Goal: Information Seeking & Learning: Learn about a topic

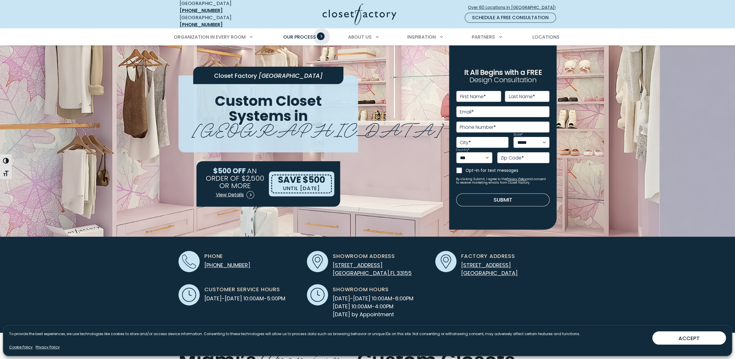
click at [322, 32] on span "Primary Menu" at bounding box center [321, 36] width 8 height 8
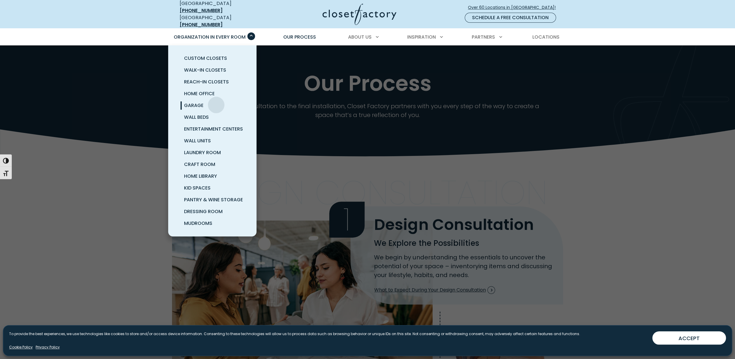
click at [216, 100] on link "Garage" at bounding box center [219, 106] width 88 height 12
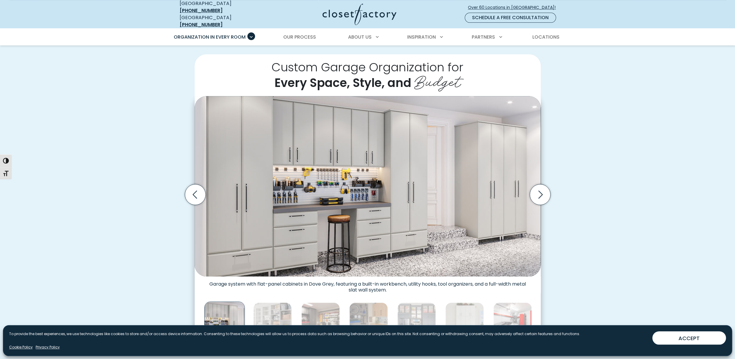
scroll to position [99, 0]
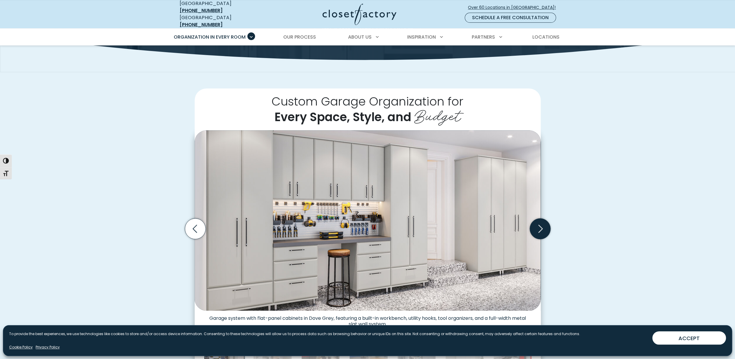
click at [545, 226] on icon "Next slide" at bounding box center [539, 228] width 21 height 21
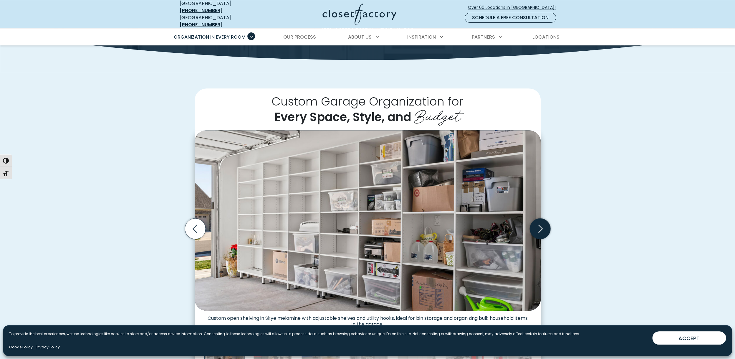
click at [545, 226] on icon "Next slide" at bounding box center [539, 228] width 21 height 21
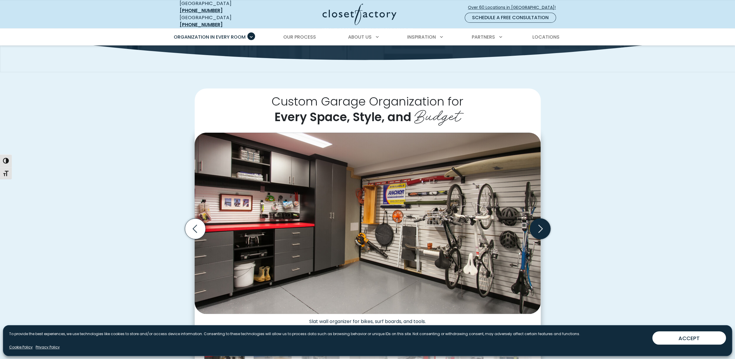
click at [545, 226] on icon "Next slide" at bounding box center [539, 228] width 21 height 21
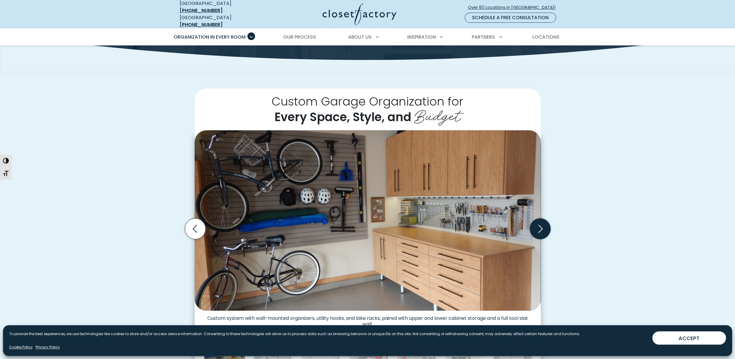
click at [545, 226] on icon "Next slide" at bounding box center [539, 228] width 21 height 21
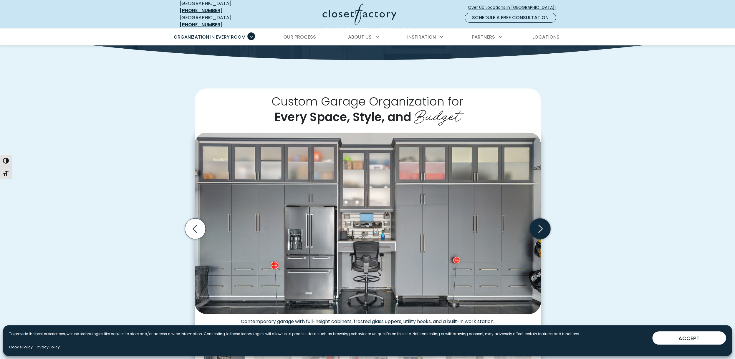
click at [545, 226] on icon "Next slide" at bounding box center [539, 228] width 21 height 21
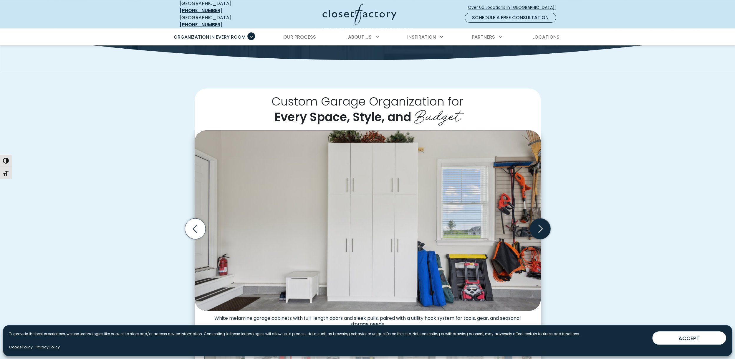
click at [545, 226] on icon "Next slide" at bounding box center [539, 228] width 21 height 21
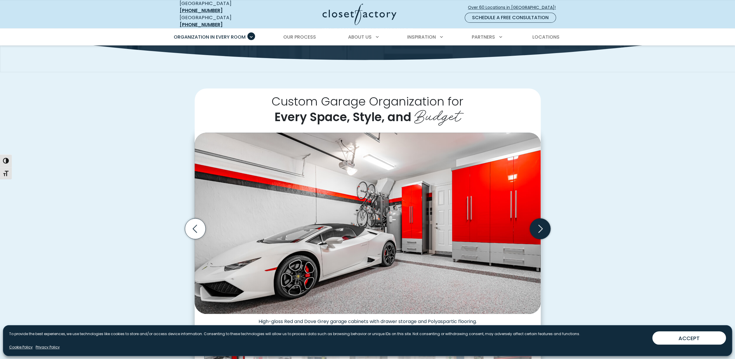
click at [545, 226] on icon "Next slide" at bounding box center [539, 228] width 21 height 21
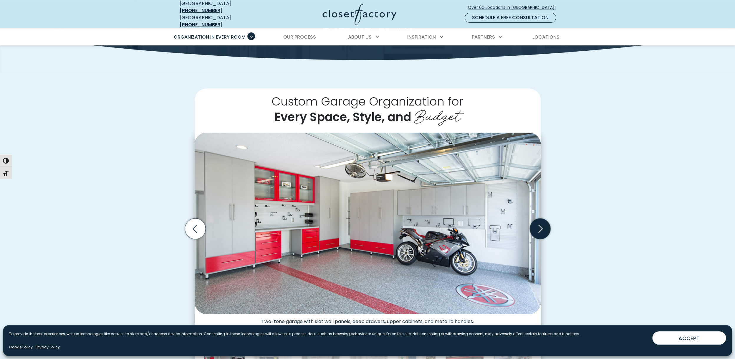
click at [545, 226] on icon "Next slide" at bounding box center [539, 228] width 21 height 21
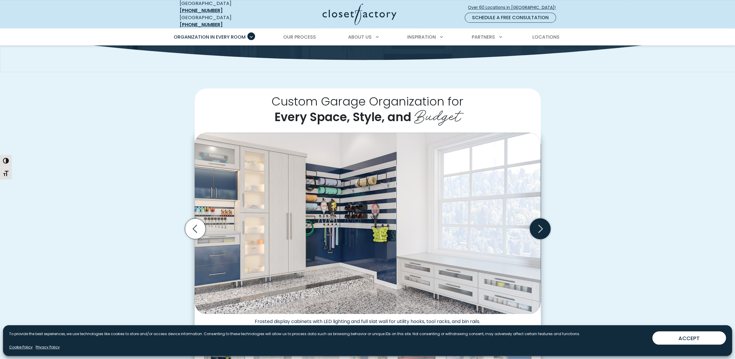
click at [545, 226] on icon "Next slide" at bounding box center [539, 228] width 21 height 21
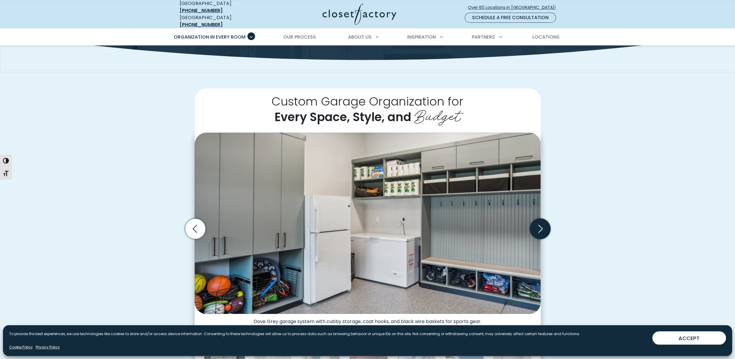
click at [545, 226] on icon "Next slide" at bounding box center [539, 228] width 21 height 21
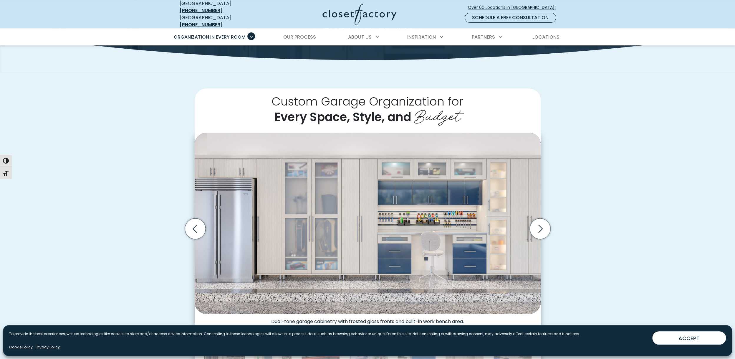
click at [473, 206] on img "Thumbnail Gallery" at bounding box center [368, 222] width 346 height 181
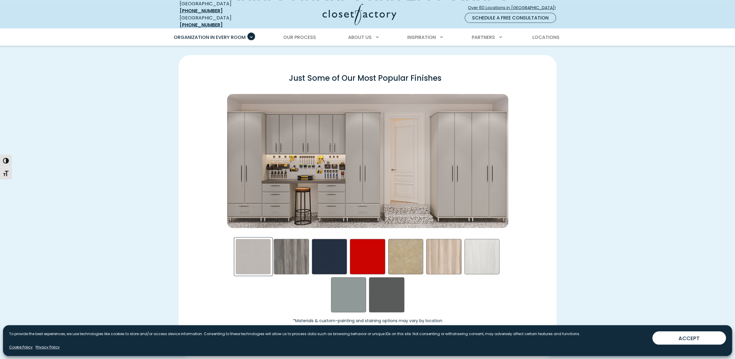
scroll to position [829, 0]
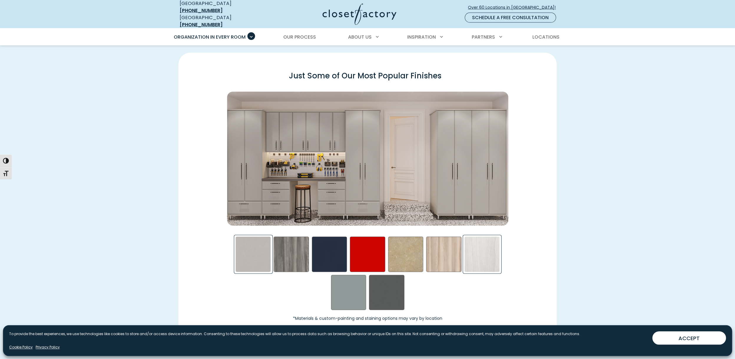
click at [482, 253] on div "Skye Swatch" at bounding box center [481, 253] width 35 height 35
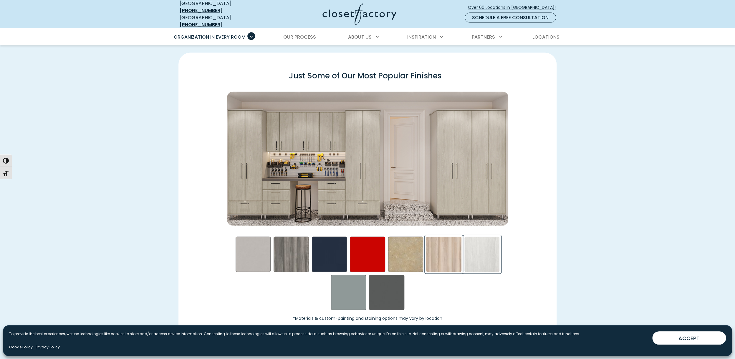
click at [441, 249] on div "Picnic in the Park Swatch" at bounding box center [443, 253] width 35 height 35
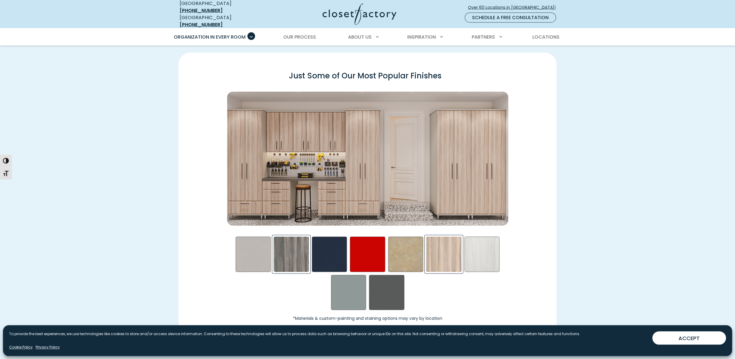
click at [307, 244] on div "Afternoon Nap Swatch" at bounding box center [291, 253] width 35 height 35
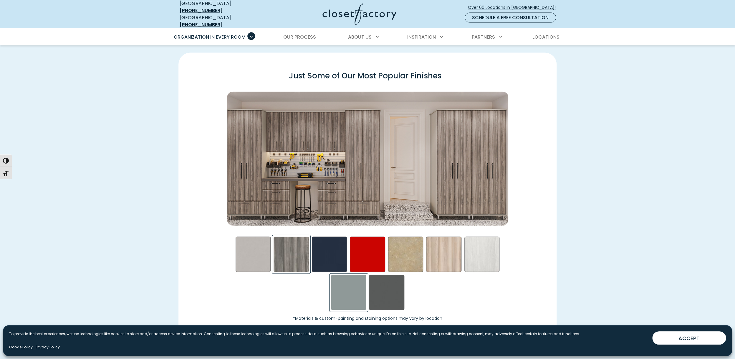
click at [339, 288] on div "Steel Blue Swatch" at bounding box center [348, 292] width 35 height 35
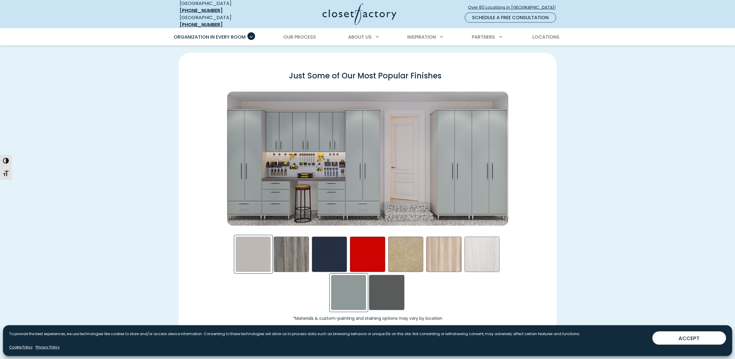
click at [256, 237] on div "Frosted Aluminum Swatch" at bounding box center [253, 253] width 35 height 35
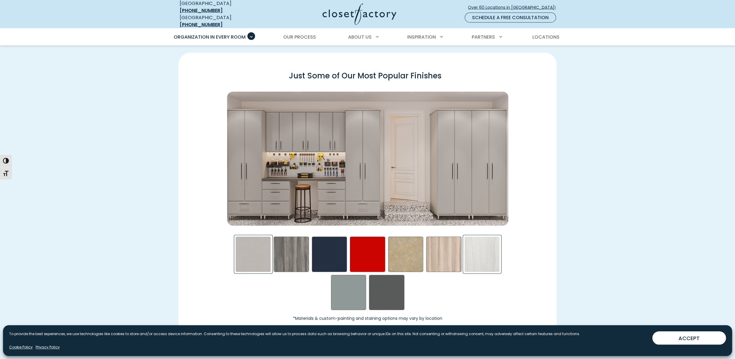
click at [473, 257] on div "Skye Swatch" at bounding box center [481, 253] width 35 height 35
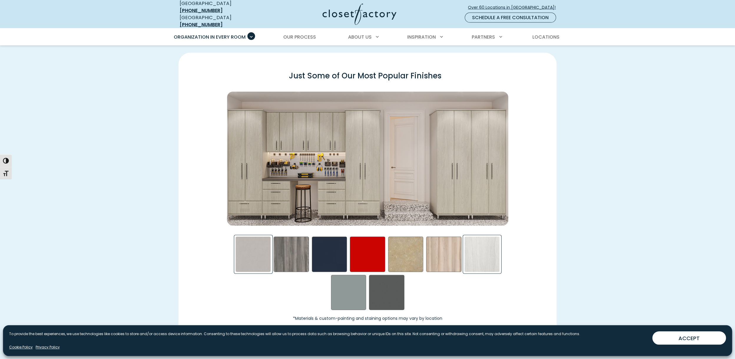
click at [246, 236] on div "Frosted Aluminum Swatch" at bounding box center [253, 253] width 35 height 35
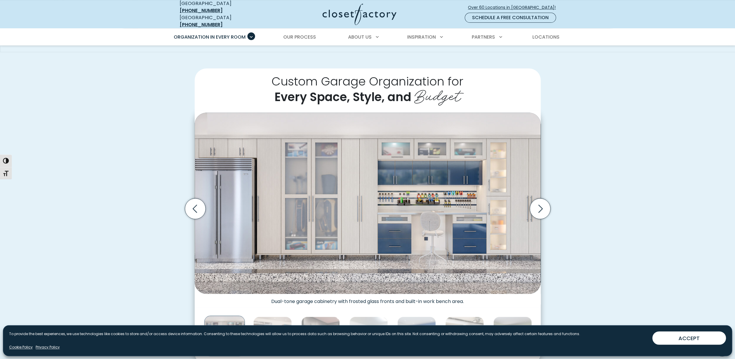
scroll to position [99, 0]
